Goal: Task Accomplishment & Management: Manage account settings

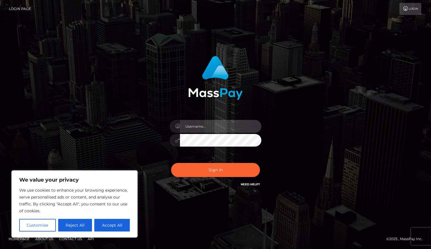
click at [209, 126] on input "text" at bounding box center [220, 126] width 81 height 13
type input "[EMAIL_ADDRESS][DOMAIN_NAME]"
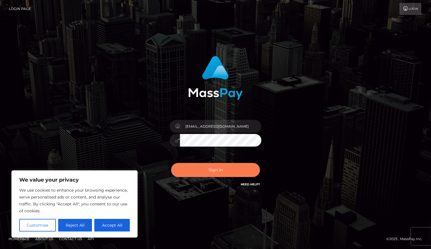
click at [217, 176] on button "Sign in" at bounding box center [215, 170] width 89 height 14
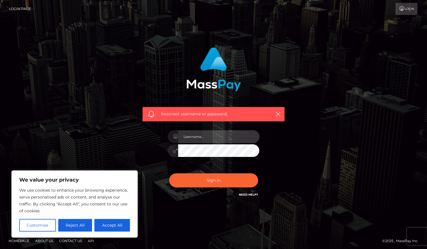
click at [196, 136] on input "text" at bounding box center [218, 136] width 81 height 13
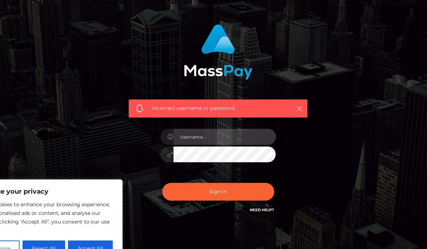
type input "S"
type input "[EMAIL_ADDRESS][DOMAIN_NAME]"
click at [166, 150] on div "[EMAIL_ADDRESS][DOMAIN_NAME]" at bounding box center [213, 148] width 100 height 44
click at [169, 173] on button "Sign in" at bounding box center [213, 180] width 89 height 14
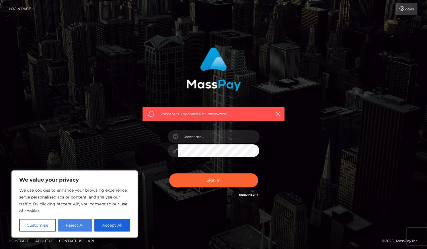
click at [65, 225] on button "Reject All" at bounding box center [75, 225] width 34 height 13
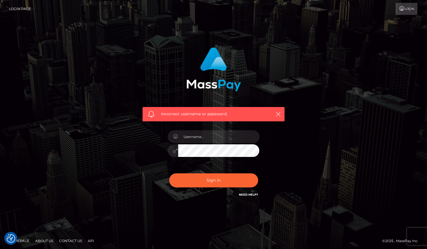
click at [14, 10] on link "Login Page" at bounding box center [20, 9] width 22 height 12
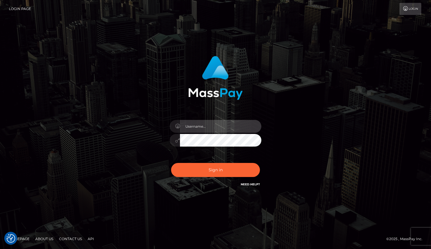
click at [223, 128] on input "text" at bounding box center [220, 126] width 81 height 13
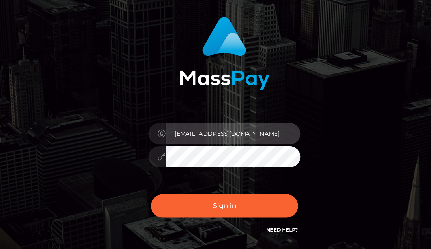
type input "Servenova2525@gmail.com"
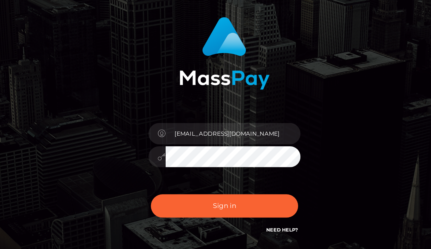
click at [171, 163] on button "Sign in" at bounding box center [215, 170] width 89 height 14
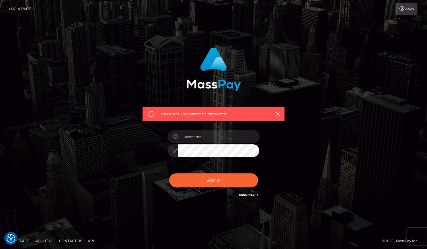
click at [253, 194] on link "Need Help?" at bounding box center [248, 195] width 19 height 4
click at [243, 195] on link "Need Help?" at bounding box center [248, 195] width 19 height 4
click at [65, 242] on link "Contact Us" at bounding box center [71, 240] width 28 height 9
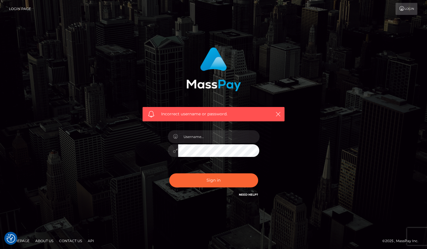
click at [65, 242] on link "Contact Us" at bounding box center [71, 240] width 28 height 9
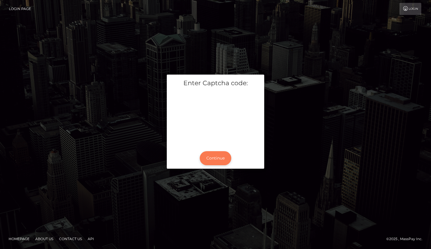
click at [220, 158] on button "Continue" at bounding box center [216, 158] width 32 height 14
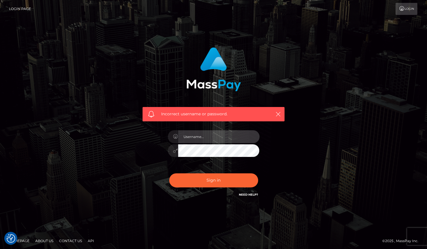
click at [214, 142] on input "text" at bounding box center [218, 136] width 81 height 13
type input "[EMAIL_ADDRESS][DOMAIN_NAME]"
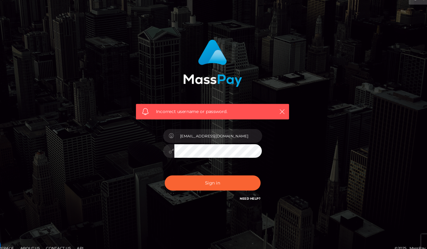
click at [251, 196] on link "Need Help?" at bounding box center [248, 195] width 19 height 4
click at [276, 114] on icon "button" at bounding box center [278, 114] width 6 height 6
